Goal: Task Accomplishment & Management: Manage account settings

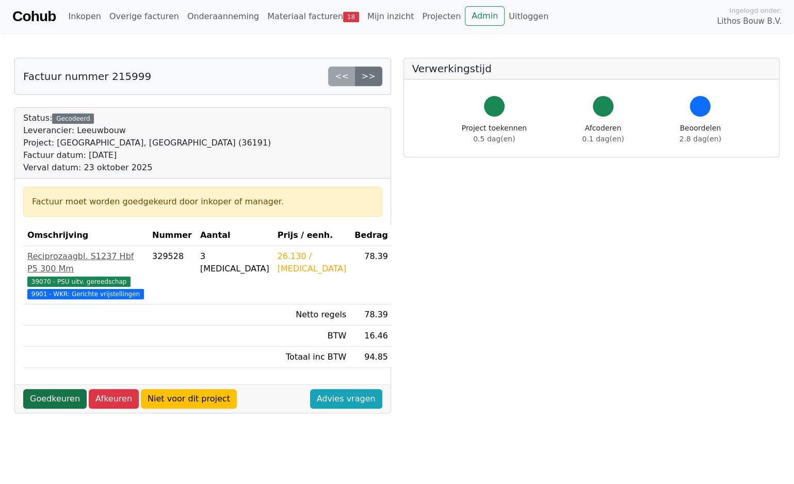
click at [51, 395] on link "Goedkeuren" at bounding box center [54, 399] width 63 height 20
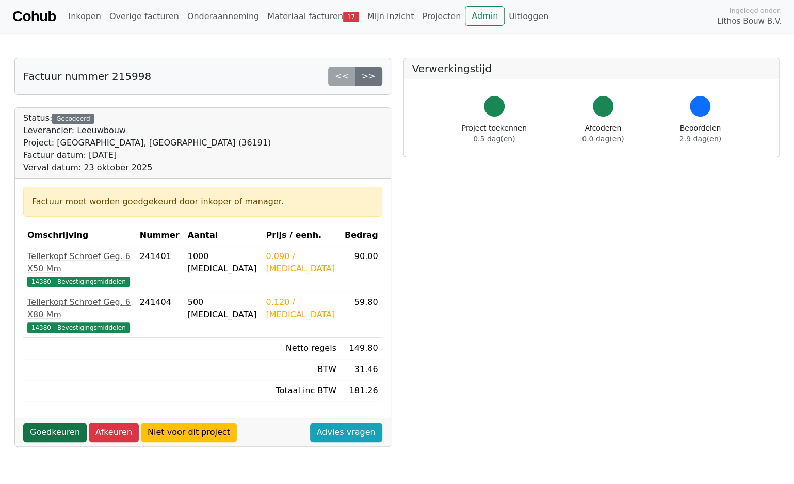
click at [53, 423] on link "Goedkeuren" at bounding box center [54, 433] width 63 height 20
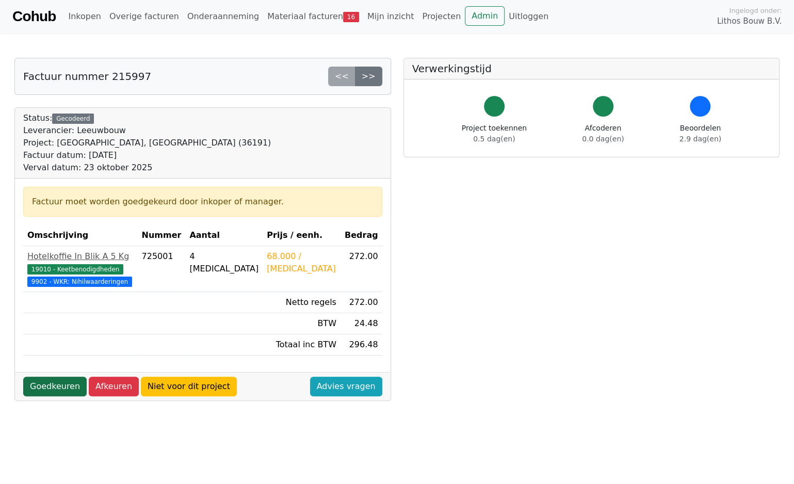
click at [67, 394] on link "Goedkeuren" at bounding box center [54, 387] width 63 height 20
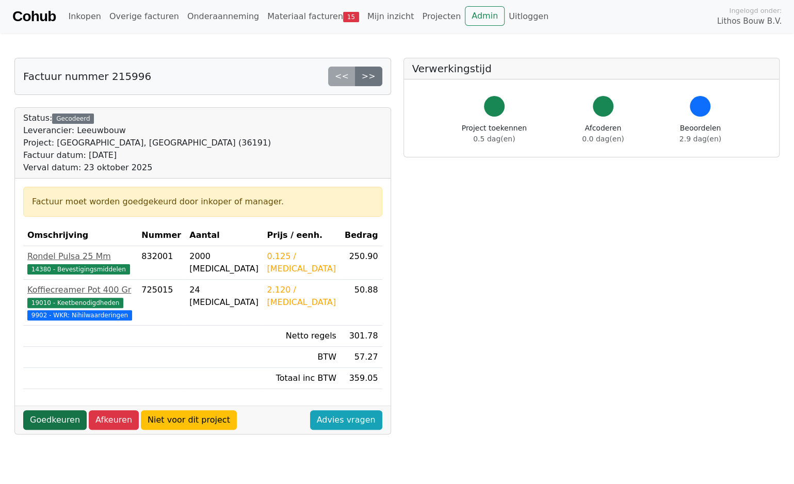
click at [51, 430] on link "Goedkeuren" at bounding box center [54, 420] width 63 height 20
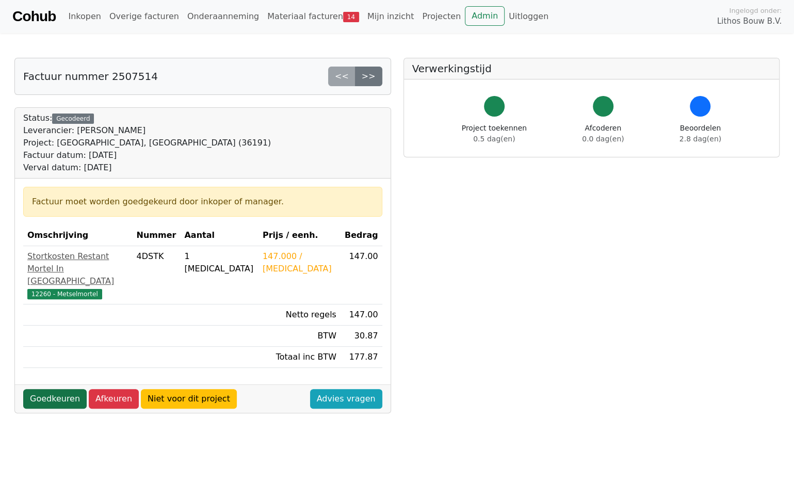
click at [54, 389] on link "Goedkeuren" at bounding box center [54, 399] width 63 height 20
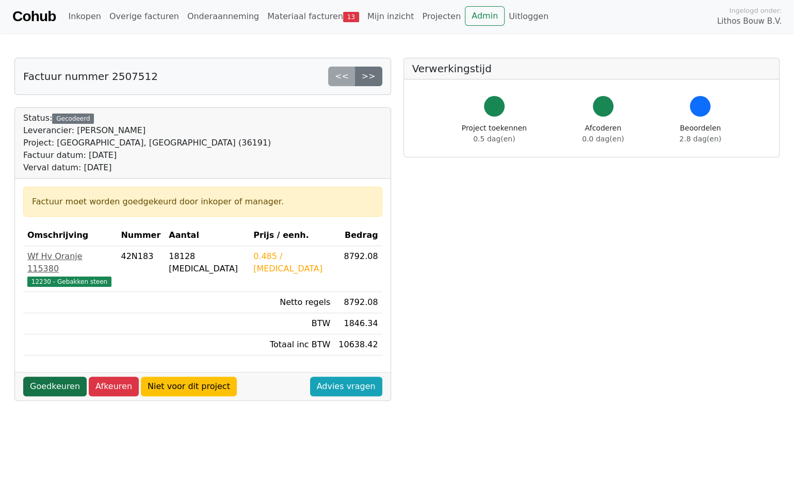
click at [51, 377] on link "Goedkeuren" at bounding box center [54, 387] width 63 height 20
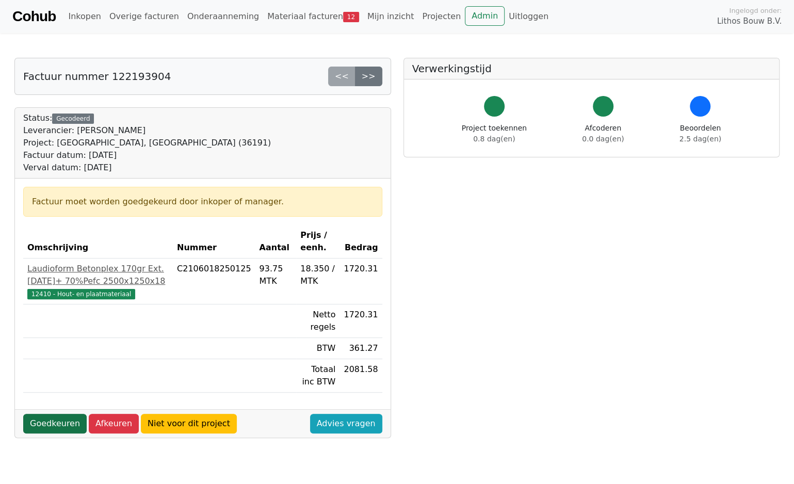
click at [70, 420] on link "Goedkeuren" at bounding box center [54, 424] width 63 height 20
click at [44, 424] on link "Goedkeuren" at bounding box center [54, 424] width 63 height 20
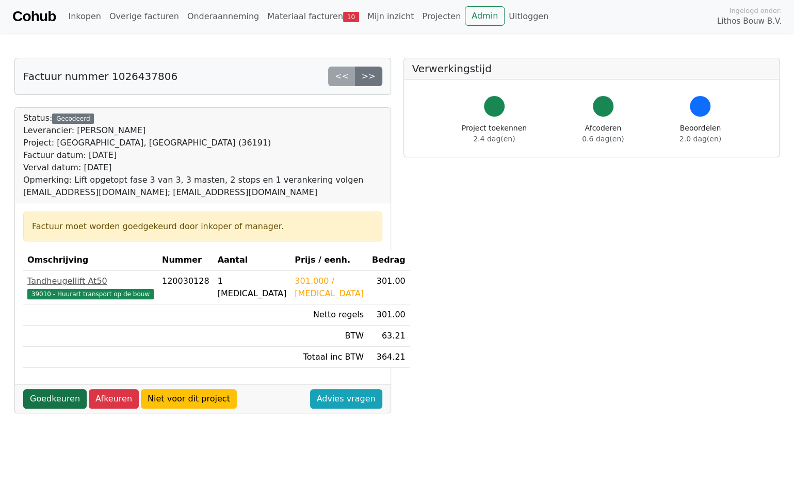
click at [55, 398] on link "Goedkeuren" at bounding box center [54, 399] width 63 height 20
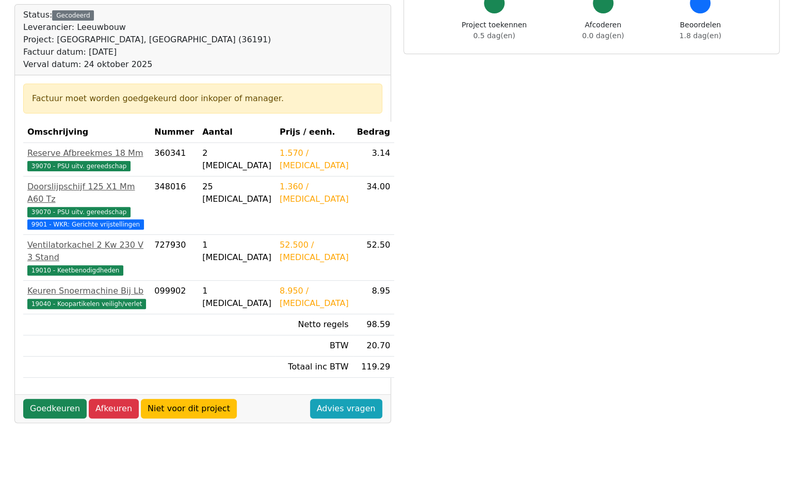
scroll to position [155, 0]
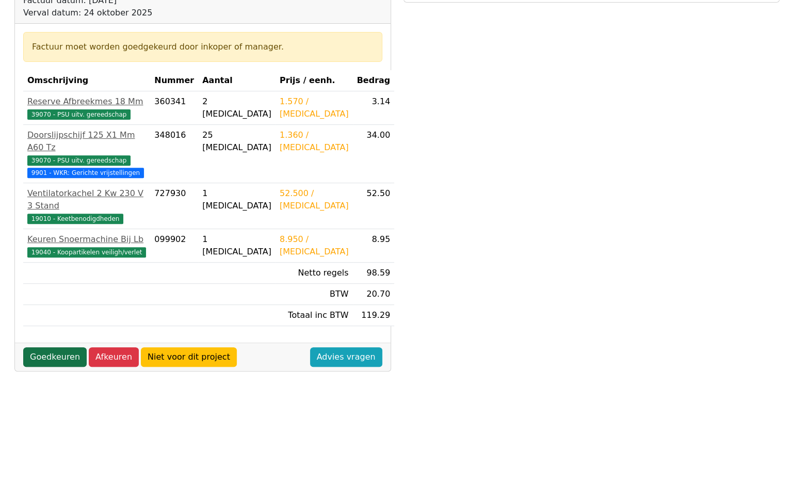
click at [64, 347] on link "Goedkeuren" at bounding box center [54, 357] width 63 height 20
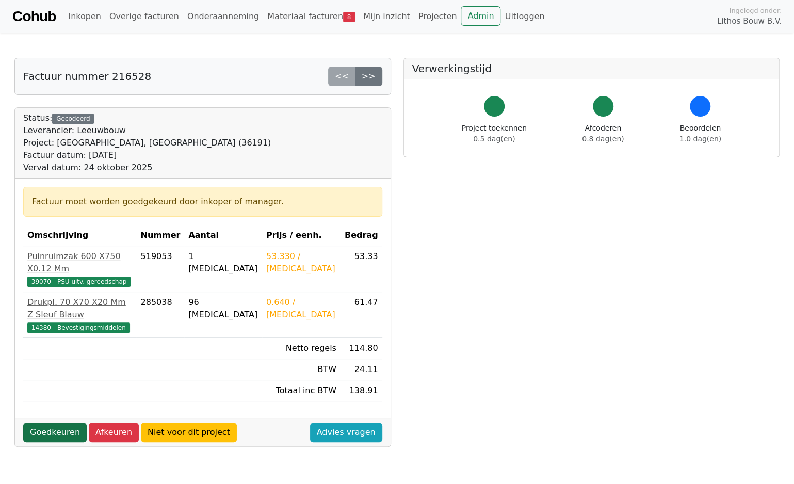
click at [67, 423] on link "Goedkeuren" at bounding box center [54, 433] width 63 height 20
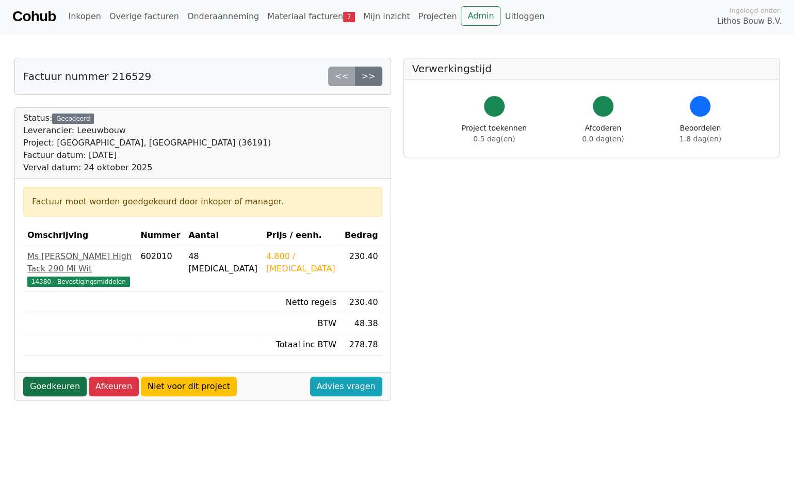
click at [63, 377] on link "Goedkeuren" at bounding box center [54, 387] width 63 height 20
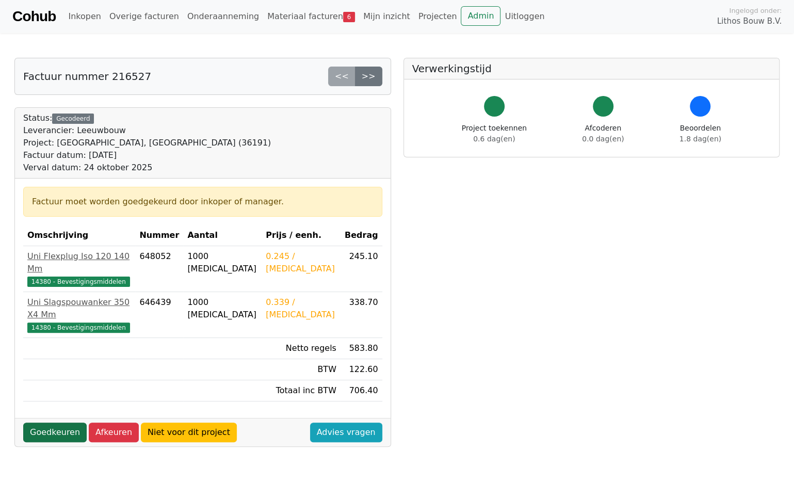
click at [69, 423] on link "Goedkeuren" at bounding box center [54, 433] width 63 height 20
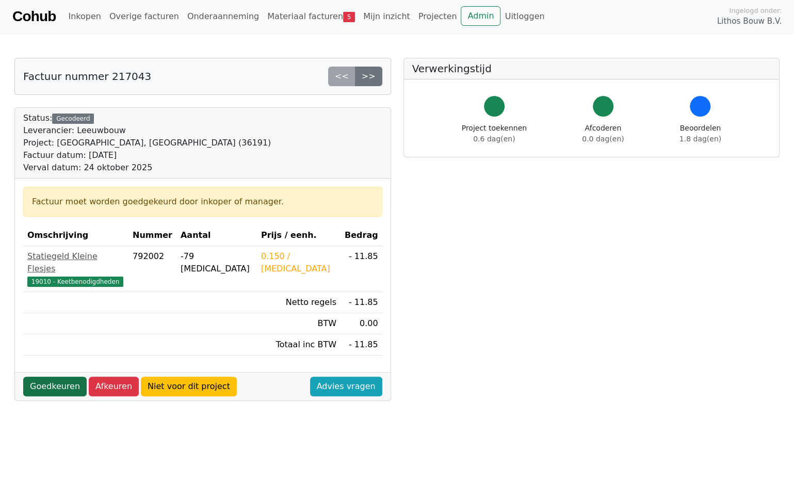
click at [55, 377] on link "Goedkeuren" at bounding box center [54, 387] width 63 height 20
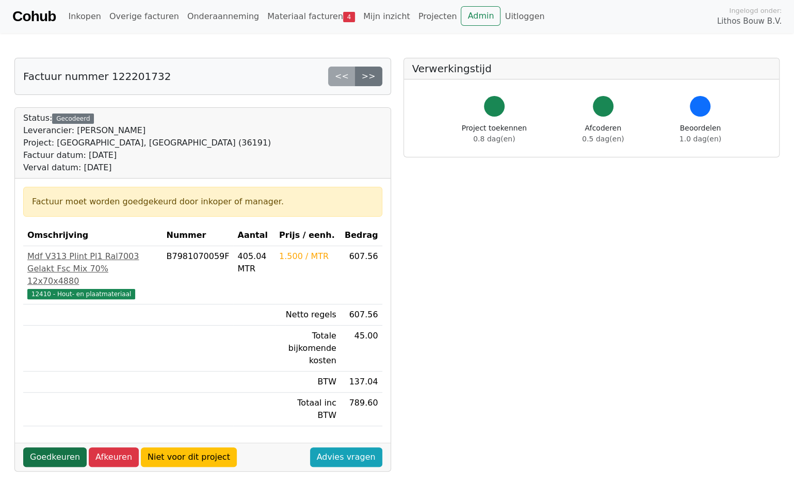
click at [50, 447] on link "Goedkeuren" at bounding box center [54, 457] width 63 height 20
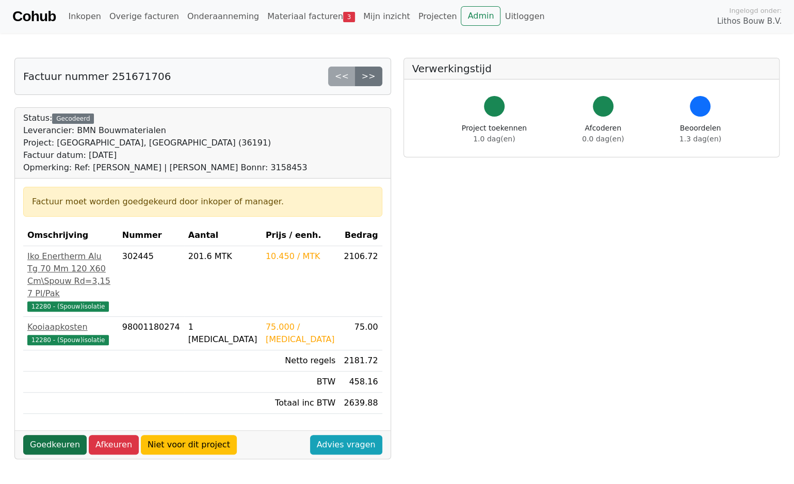
click at [59, 451] on link "Goedkeuren" at bounding box center [54, 445] width 63 height 20
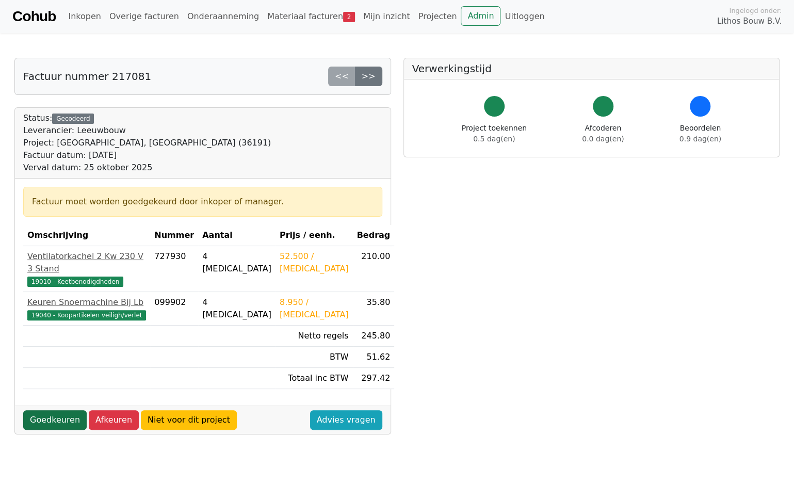
click at [44, 410] on link "Goedkeuren" at bounding box center [54, 420] width 63 height 20
